Goal: Information Seeking & Learning: Learn about a topic

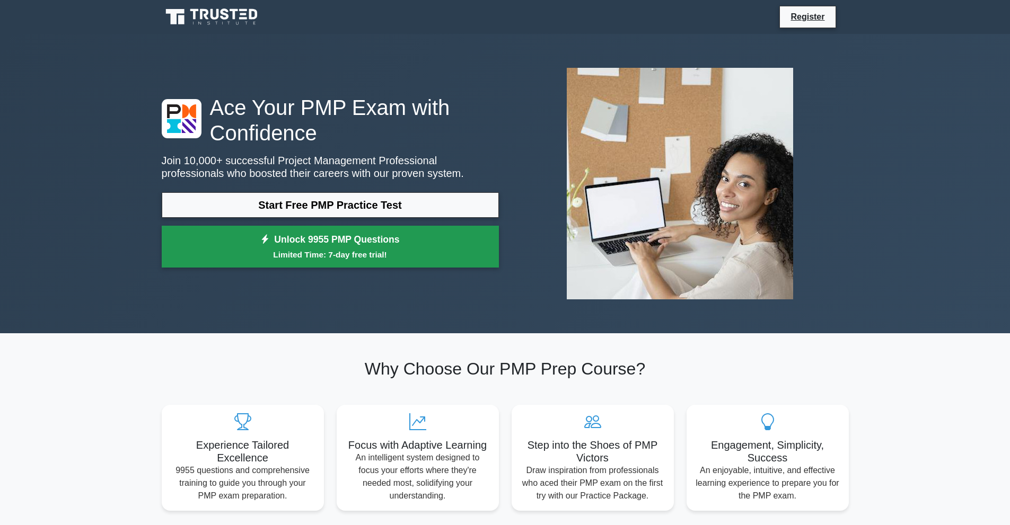
click at [440, 244] on link "Unlock 9955 PMP Questions Limited Time: 7-day free trial!" at bounding box center [330, 247] width 337 height 42
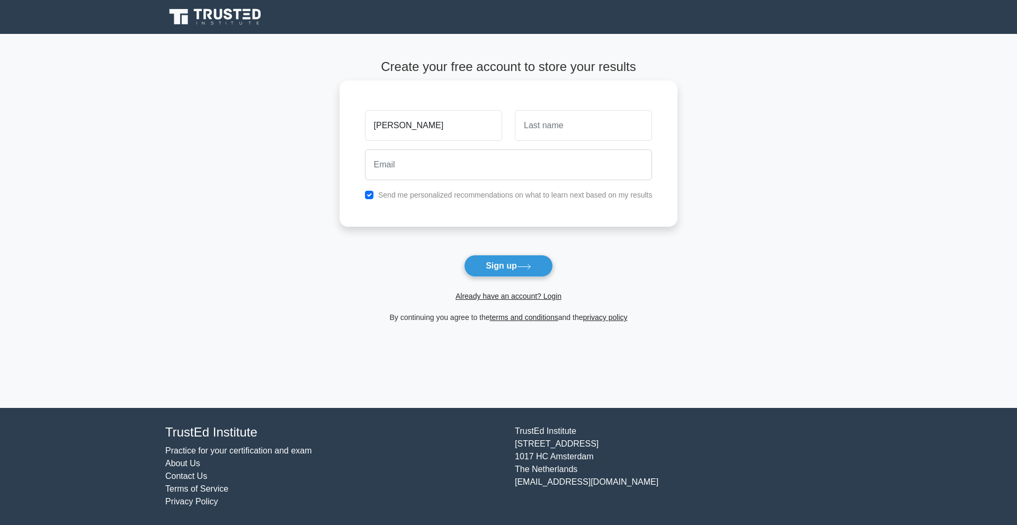
type input "tim"
click at [565, 122] on input "text" at bounding box center [583, 125] width 137 height 31
type input "Willingham"
click at [483, 165] on input "email" at bounding box center [509, 164] width 288 height 31
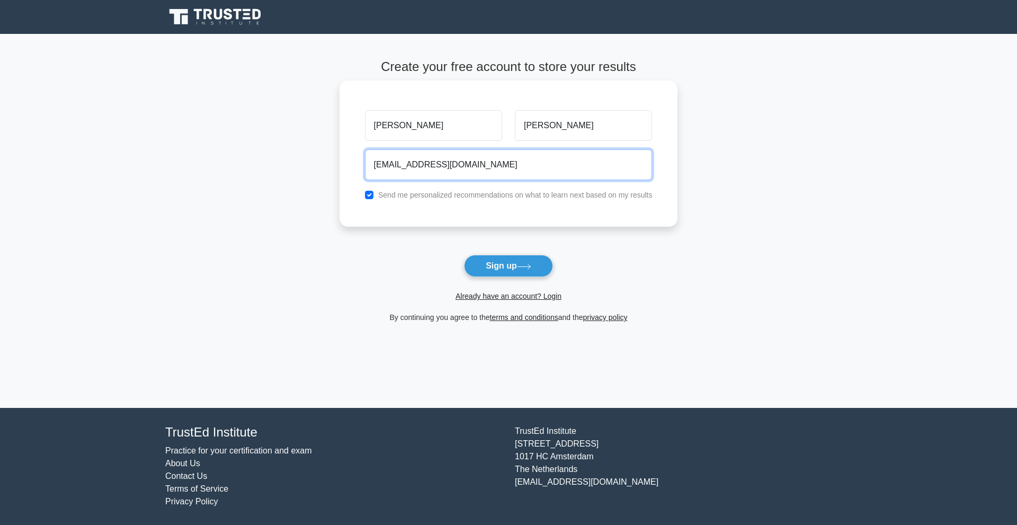
click at [492, 169] on input "tim_willingham@yahoo.com" at bounding box center [509, 164] width 288 height 31
type input "tim_willingham@yahoo.com"
click at [396, 216] on div "tim Willingham tim_willingham@yahoo.com Send me personalized recommendations on…" at bounding box center [509, 154] width 339 height 146
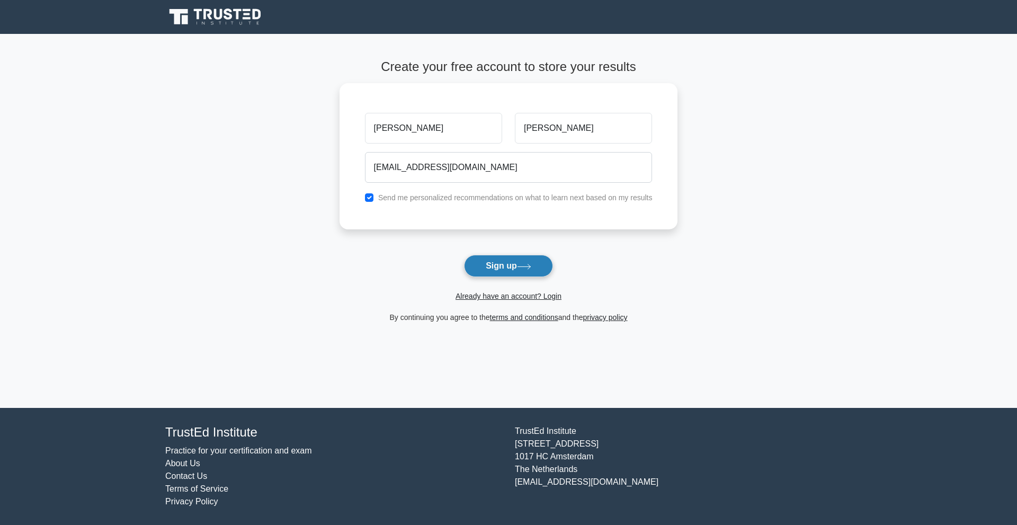
click at [508, 263] on button "Sign up" at bounding box center [508, 266] width 89 height 22
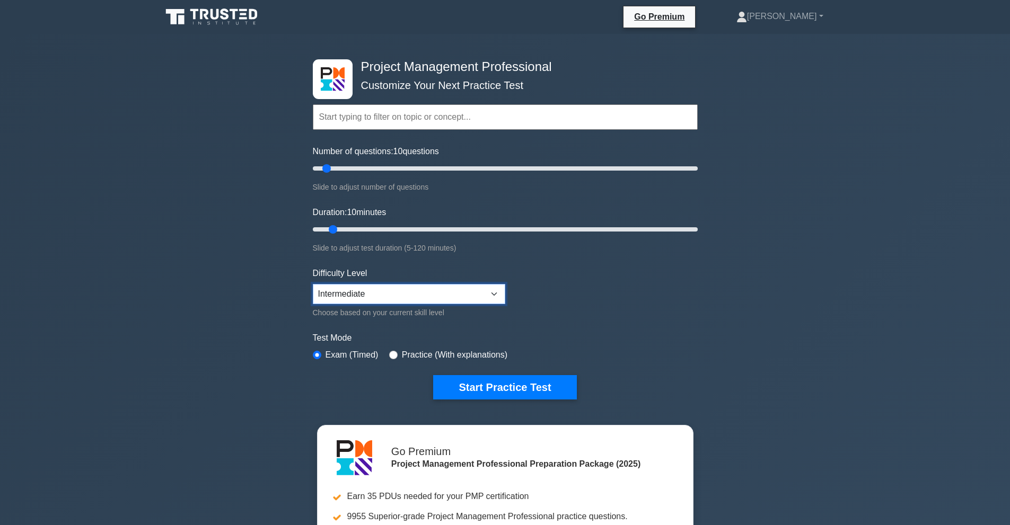
click at [489, 289] on select "Beginner Intermediate Expert" at bounding box center [409, 294] width 192 height 20
select select "expert"
click at [313, 284] on select "Beginner Intermediate Expert" at bounding box center [409, 294] width 192 height 20
click at [513, 383] on button "Start Practice Test" at bounding box center [504, 387] width 143 height 24
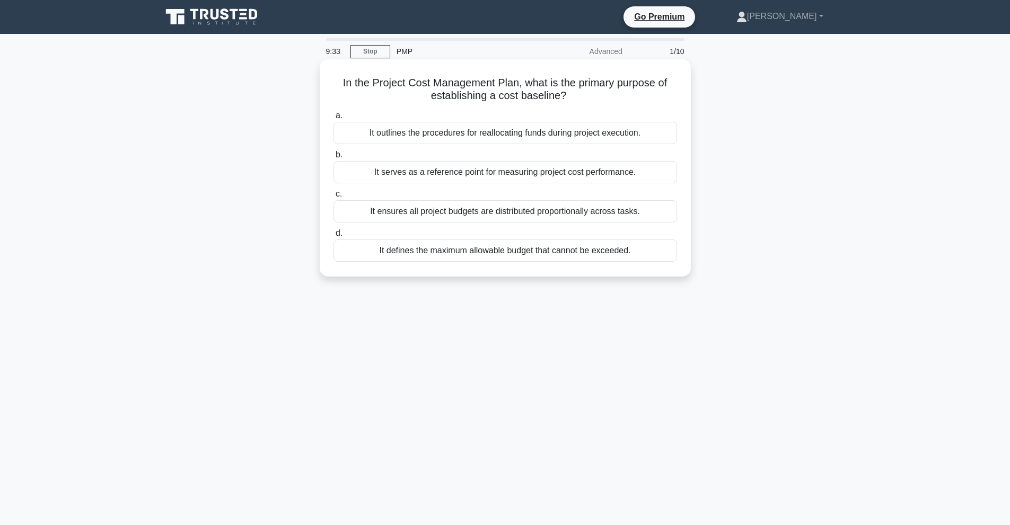
click at [508, 251] on div "It defines the maximum allowable budget that cannot be exceeded." at bounding box center [504, 251] width 343 height 22
click at [333, 237] on input "d. It defines the maximum allowable budget that cannot be exceeded." at bounding box center [333, 233] width 0 height 7
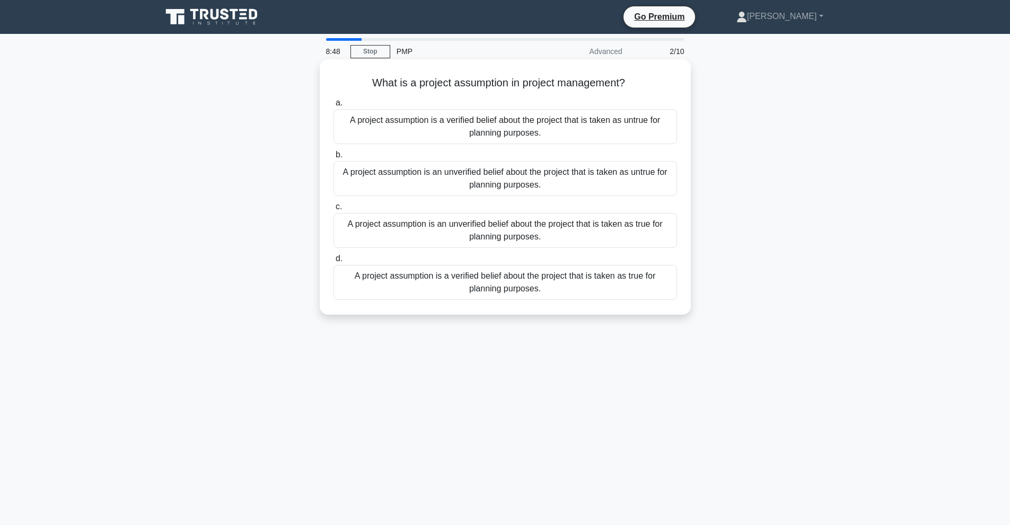
click at [546, 182] on div "A project assumption is an unverified belief about the project that is taken as…" at bounding box center [504, 178] width 343 height 35
click at [333, 158] on input "b. A project assumption is an unverified belief about the project that is taken…" at bounding box center [333, 155] width 0 height 7
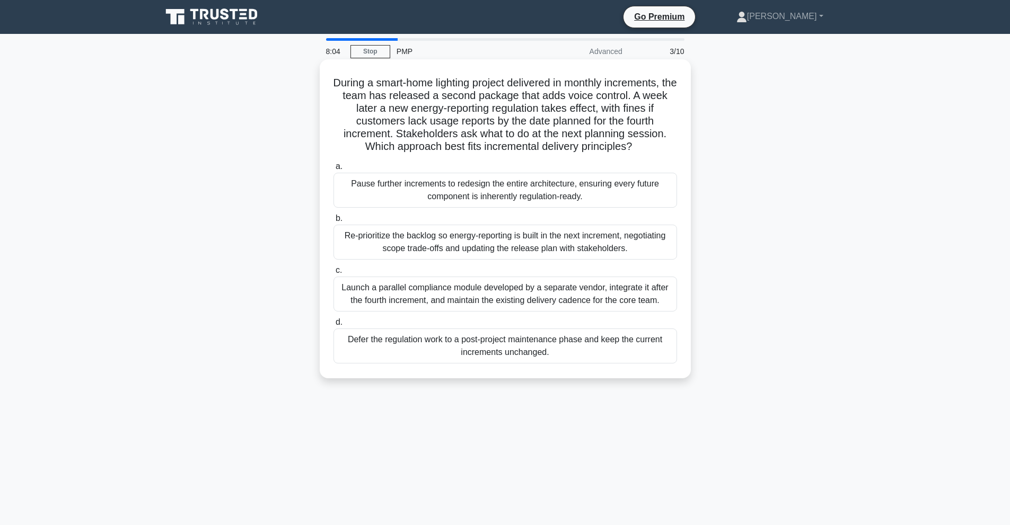
click at [562, 243] on div "Re-prioritize the backlog so energy-reporting is built in the next increment, n…" at bounding box center [504, 242] width 343 height 35
click at [333, 222] on input "b. Re-prioritize the backlog so energy-reporting is built in the next increment…" at bounding box center [333, 218] width 0 height 7
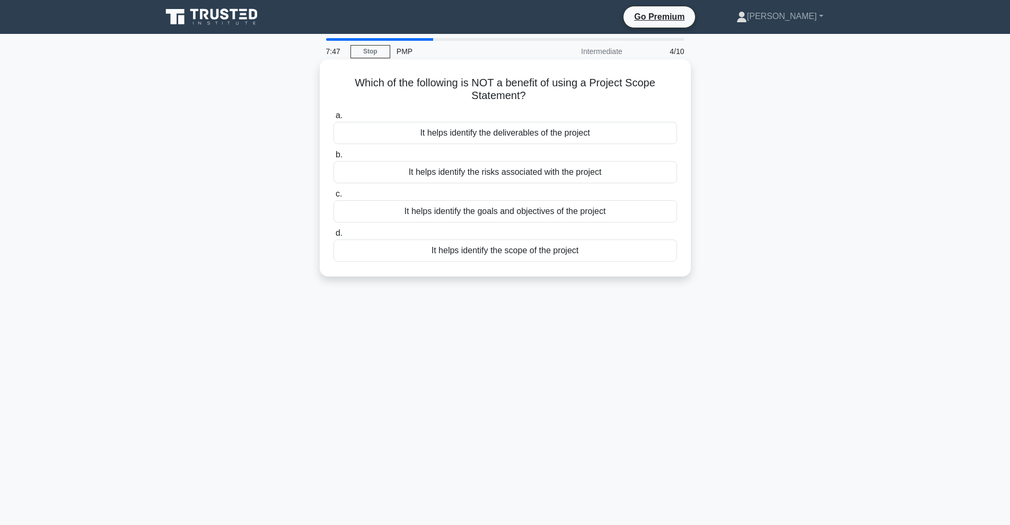
click at [551, 172] on div "It helps identify the risks associated with the project" at bounding box center [504, 172] width 343 height 22
click at [333, 158] on input "b. It helps identify the risks associated with the project" at bounding box center [333, 155] width 0 height 7
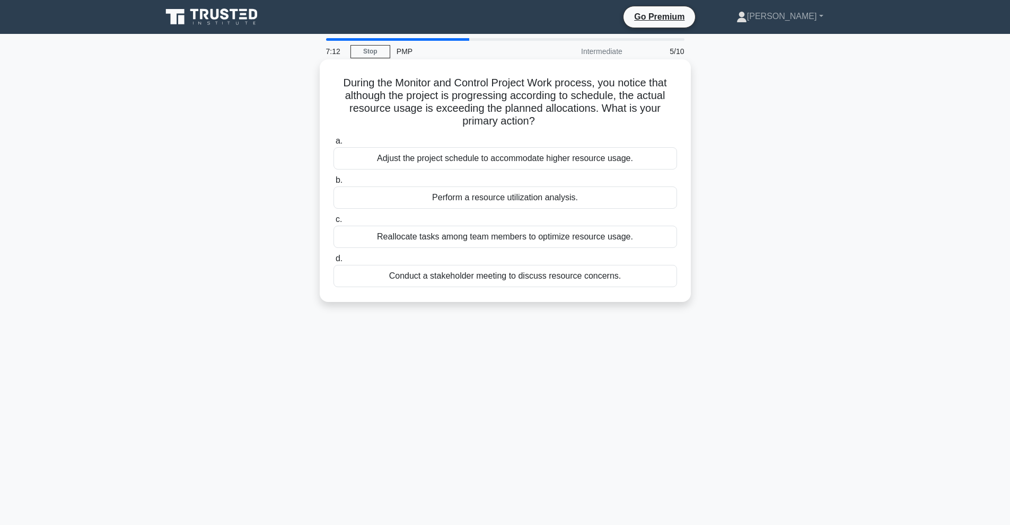
click at [523, 237] on div "Reallocate tasks among team members to optimize resource usage." at bounding box center [504, 237] width 343 height 22
click at [333, 223] on input "c. Reallocate tasks among team members to optimize resource usage." at bounding box center [333, 219] width 0 height 7
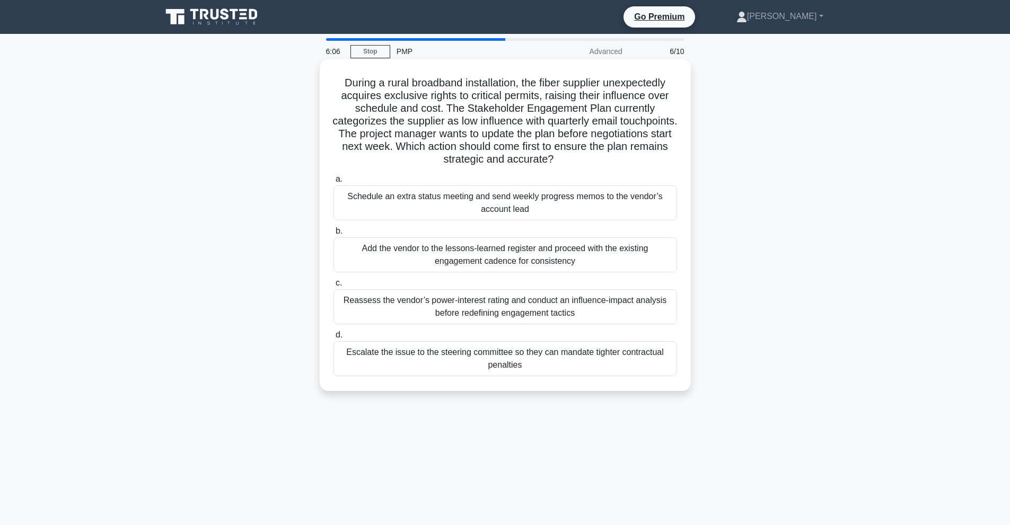
click at [446, 310] on div "Reassess the vendor’s power-interest rating and conduct an influence-impact ana…" at bounding box center [504, 306] width 343 height 35
click at [333, 287] on input "c. Reassess the vendor’s power-interest rating and conduct an influence-impact …" at bounding box center [333, 283] width 0 height 7
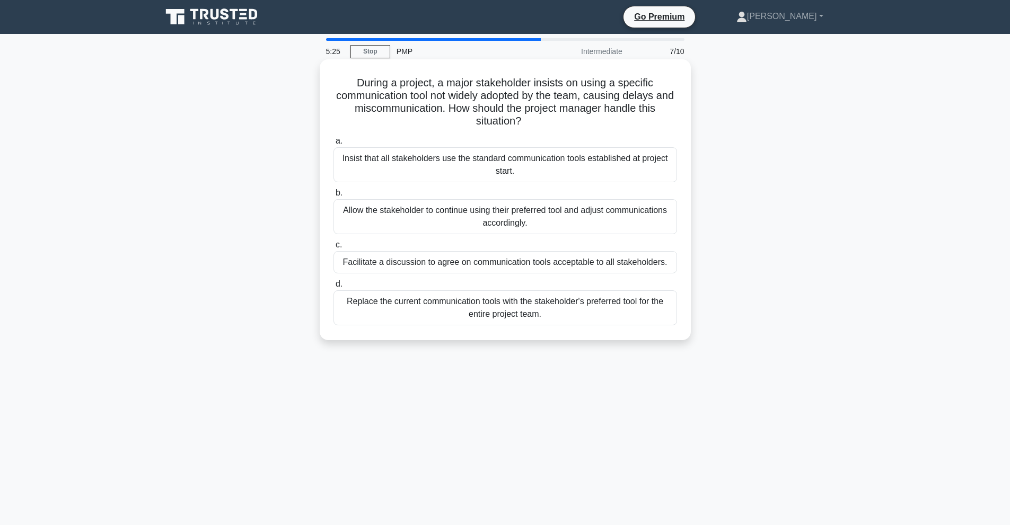
click at [596, 262] on div "Facilitate a discussion to agree on communication tools acceptable to all stake…" at bounding box center [504, 262] width 343 height 22
click at [333, 249] on input "c. Facilitate a discussion to agree on communication tools acceptable to all st…" at bounding box center [333, 245] width 0 height 7
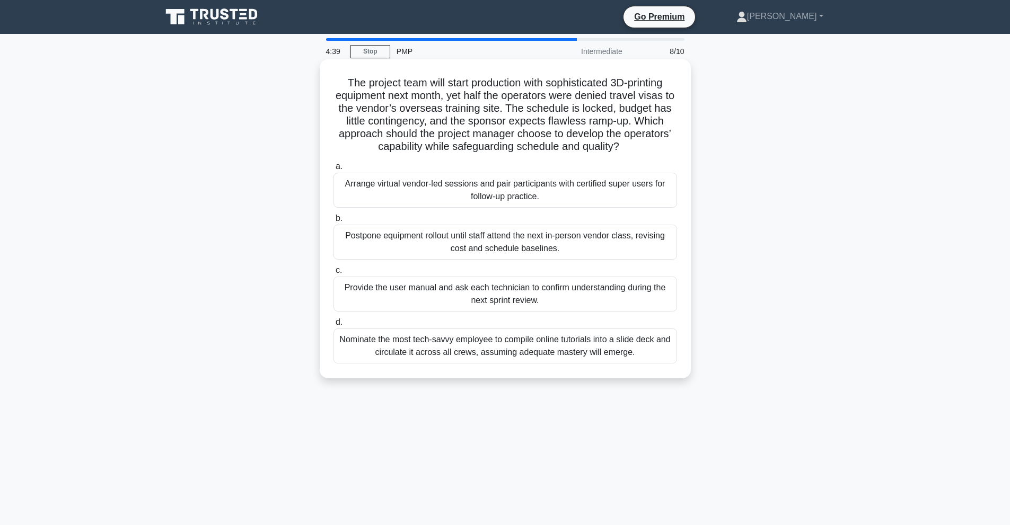
click at [506, 188] on div "Arrange virtual vendor-led sessions and pair participants with certified super …" at bounding box center [504, 190] width 343 height 35
click at [333, 170] on input "a. Arrange virtual vendor-led sessions and pair participants with certified sup…" at bounding box center [333, 166] width 0 height 7
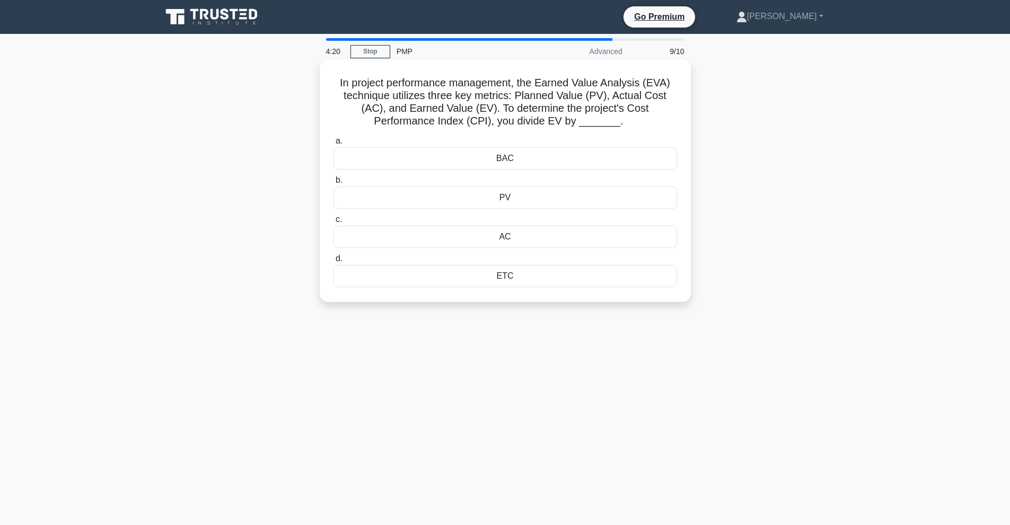
click at [518, 237] on div "AC" at bounding box center [504, 237] width 343 height 22
click at [333, 223] on input "c. AC" at bounding box center [333, 219] width 0 height 7
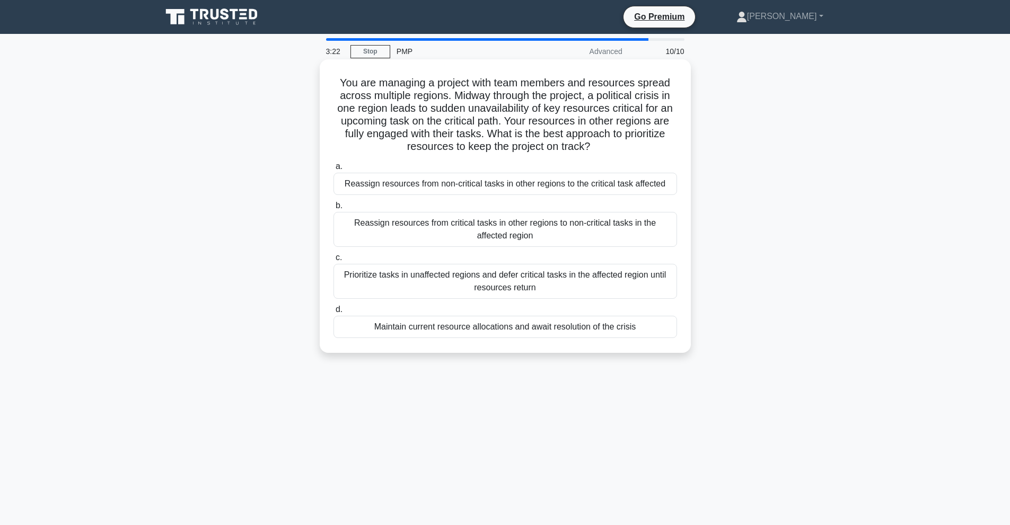
click at [532, 186] on div "Reassign resources from non-critical tasks in other regions to the critical tas…" at bounding box center [504, 184] width 343 height 22
click at [333, 170] on input "a. Reassign resources from non-critical tasks in other regions to the critical …" at bounding box center [333, 166] width 0 height 7
